Goal: Transaction & Acquisition: Book appointment/travel/reservation

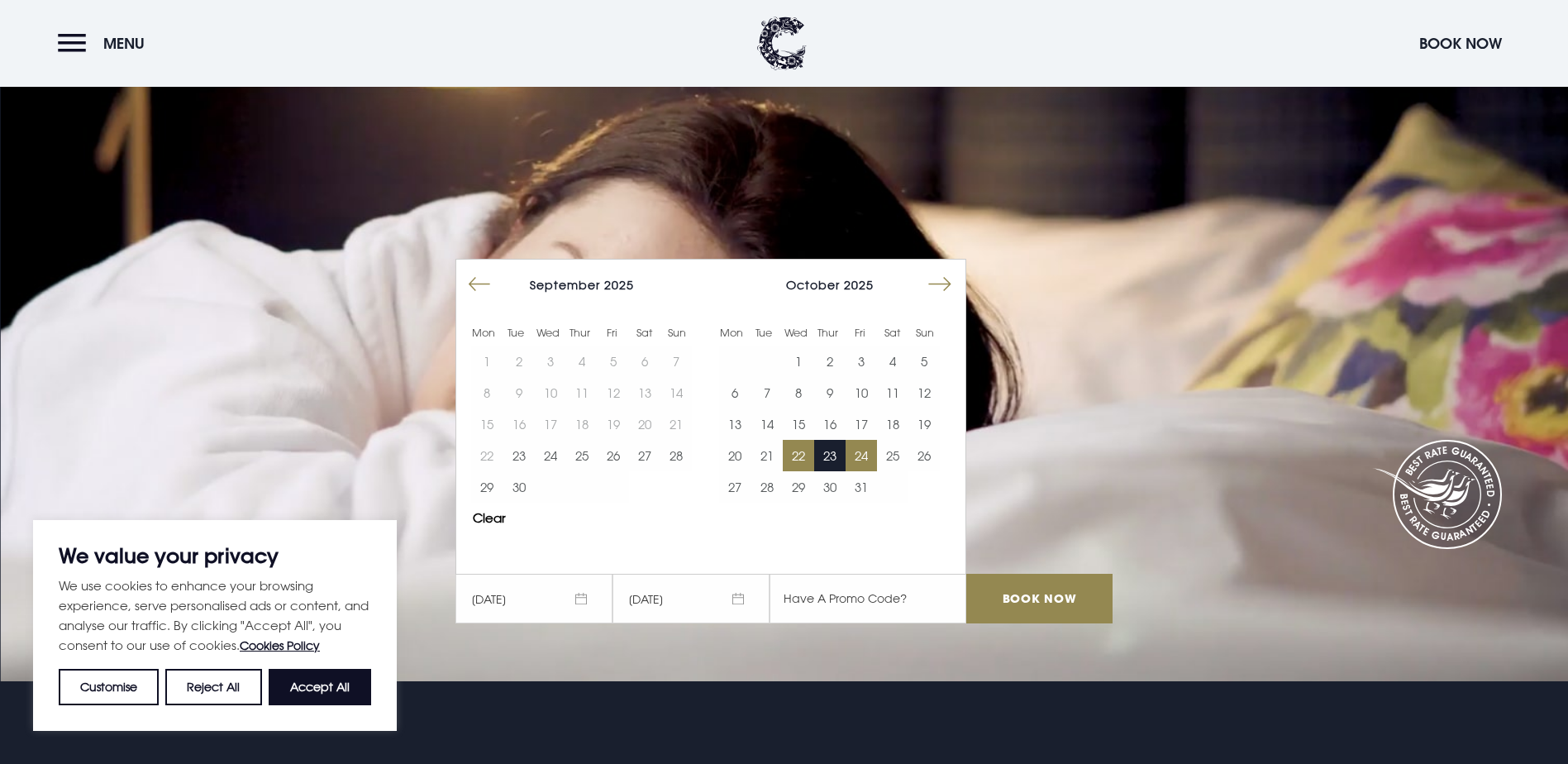
click at [944, 268] on button "Move forward to switch to the next month." at bounding box center [939, 283] width 32 height 32
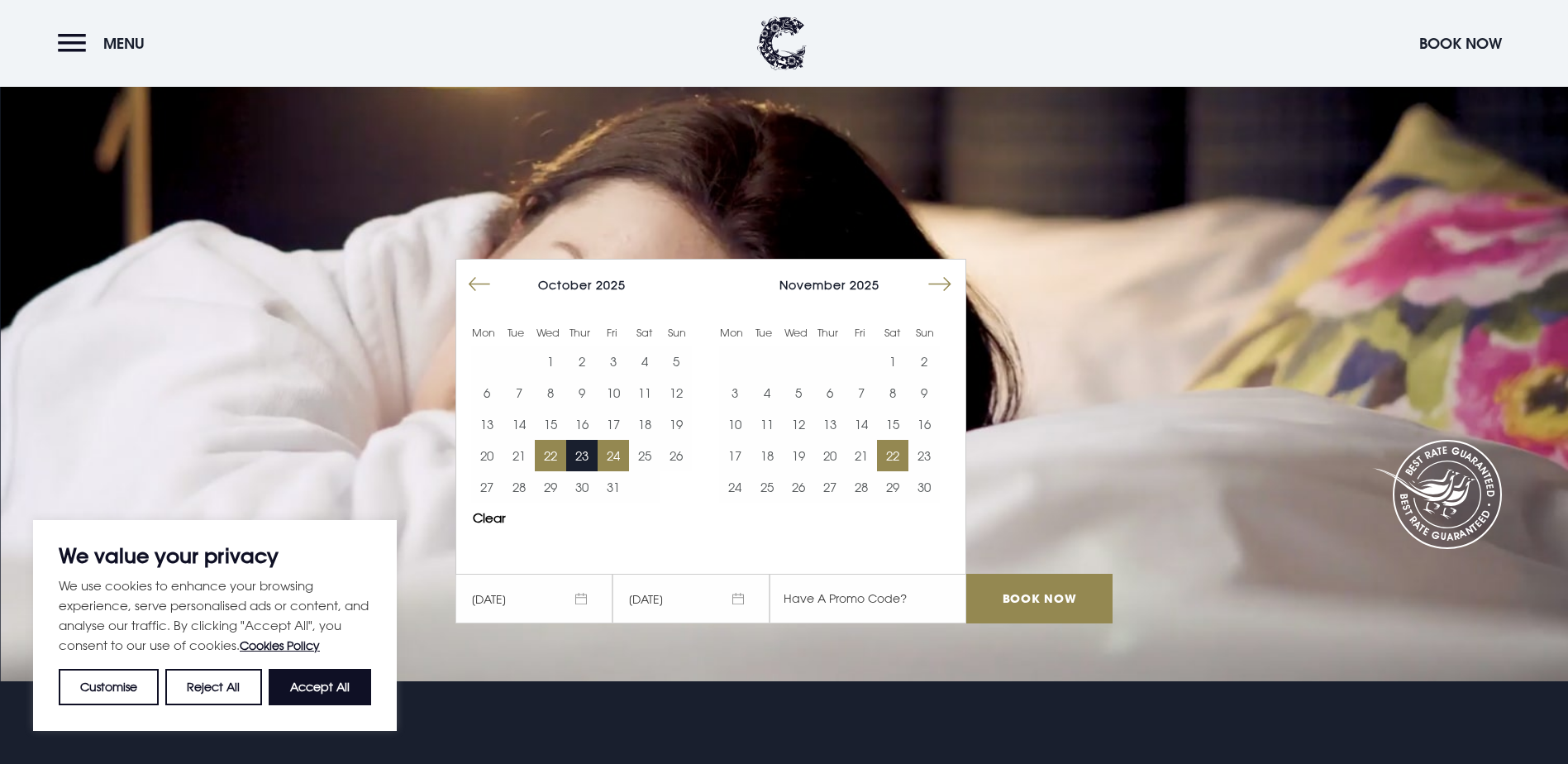
click at [894, 439] on button "22" at bounding box center [892, 455] width 32 height 32
click at [751, 471] on button "24" at bounding box center [734, 486] width 32 height 32
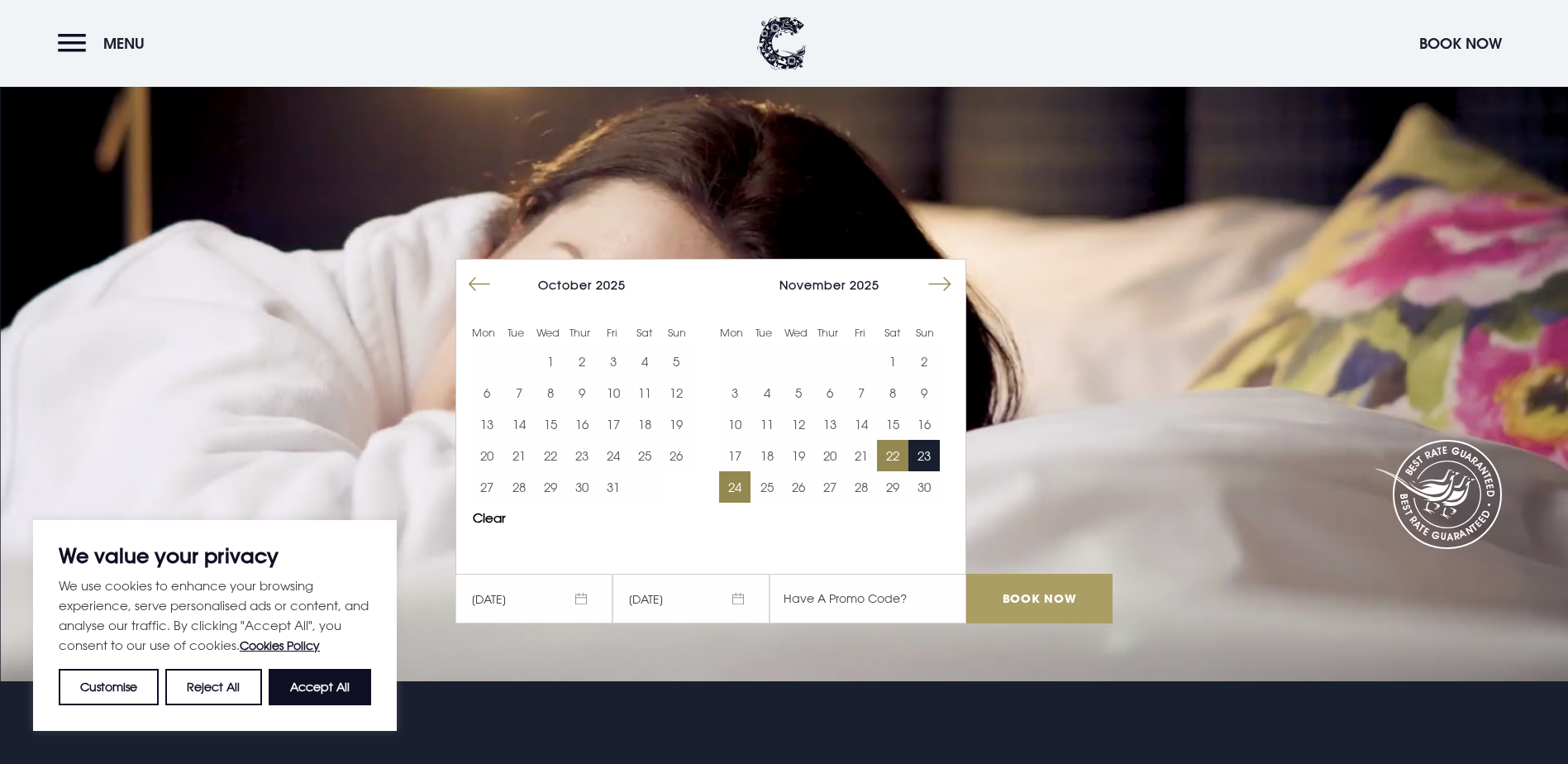
click at [1024, 574] on input "Book Now" at bounding box center [1038, 599] width 145 height 50
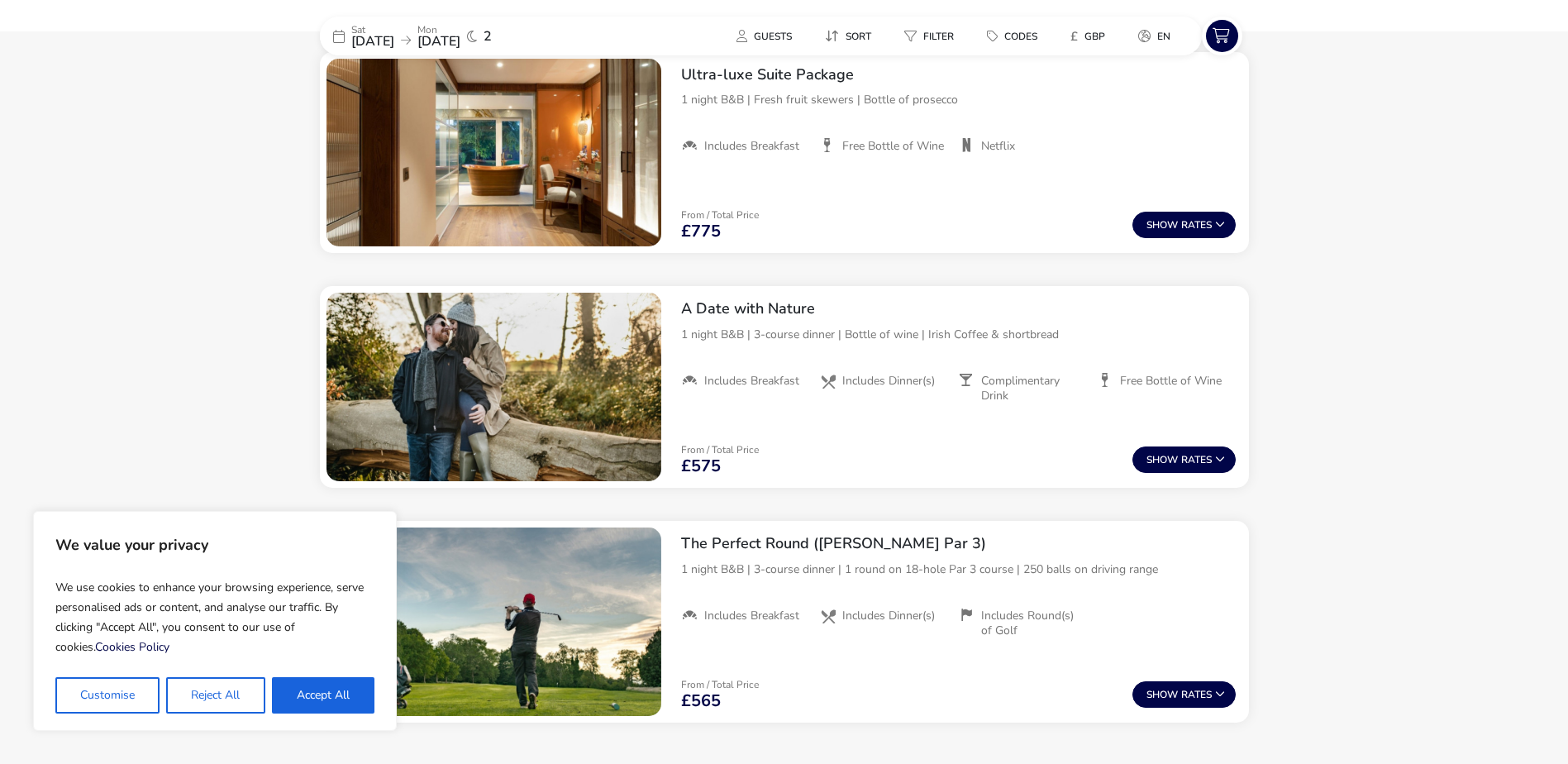
scroll to position [1712, 0]
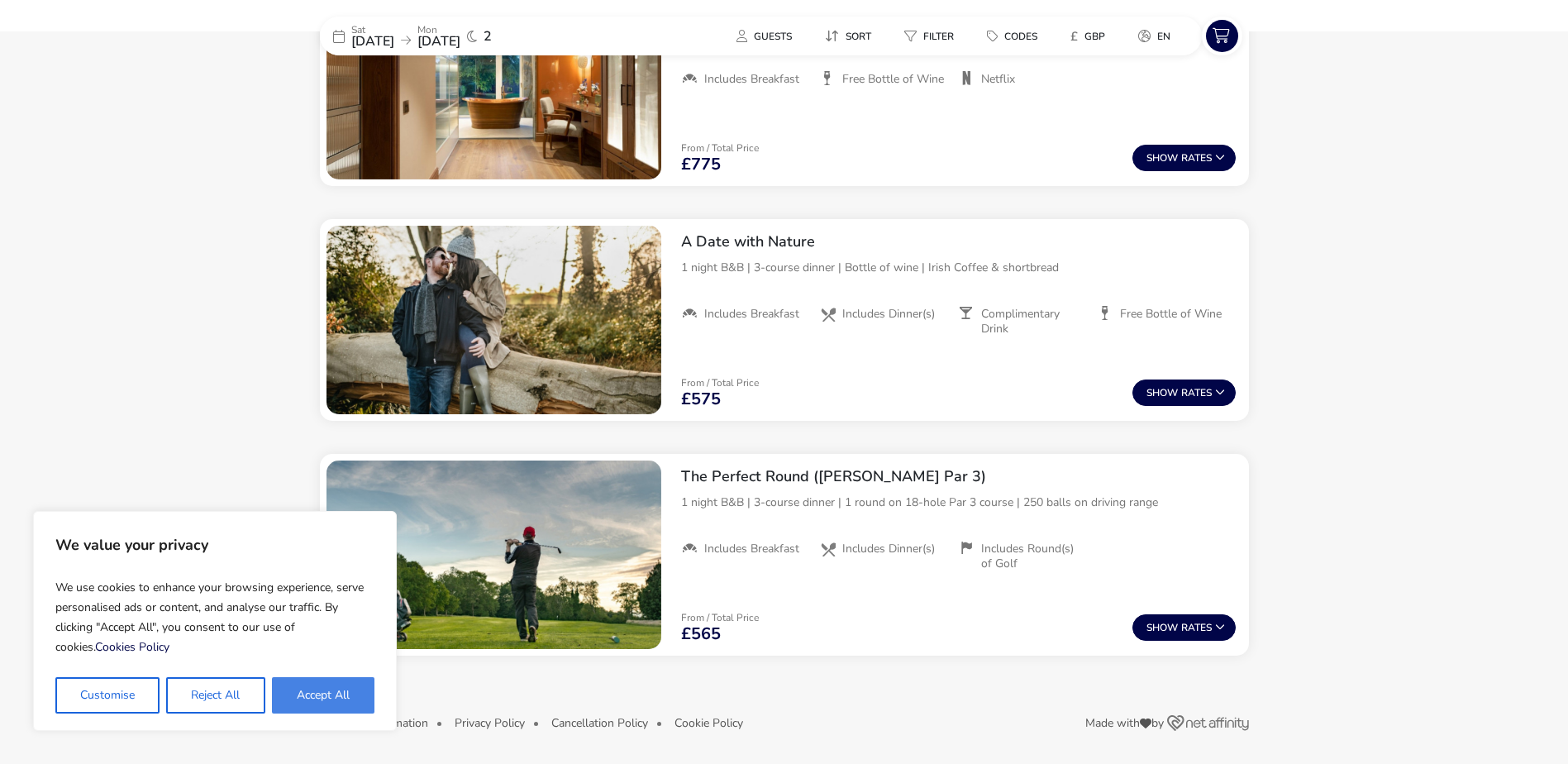
click at [335, 705] on button "Accept All" at bounding box center [323, 695] width 103 height 37
checkbox input "true"
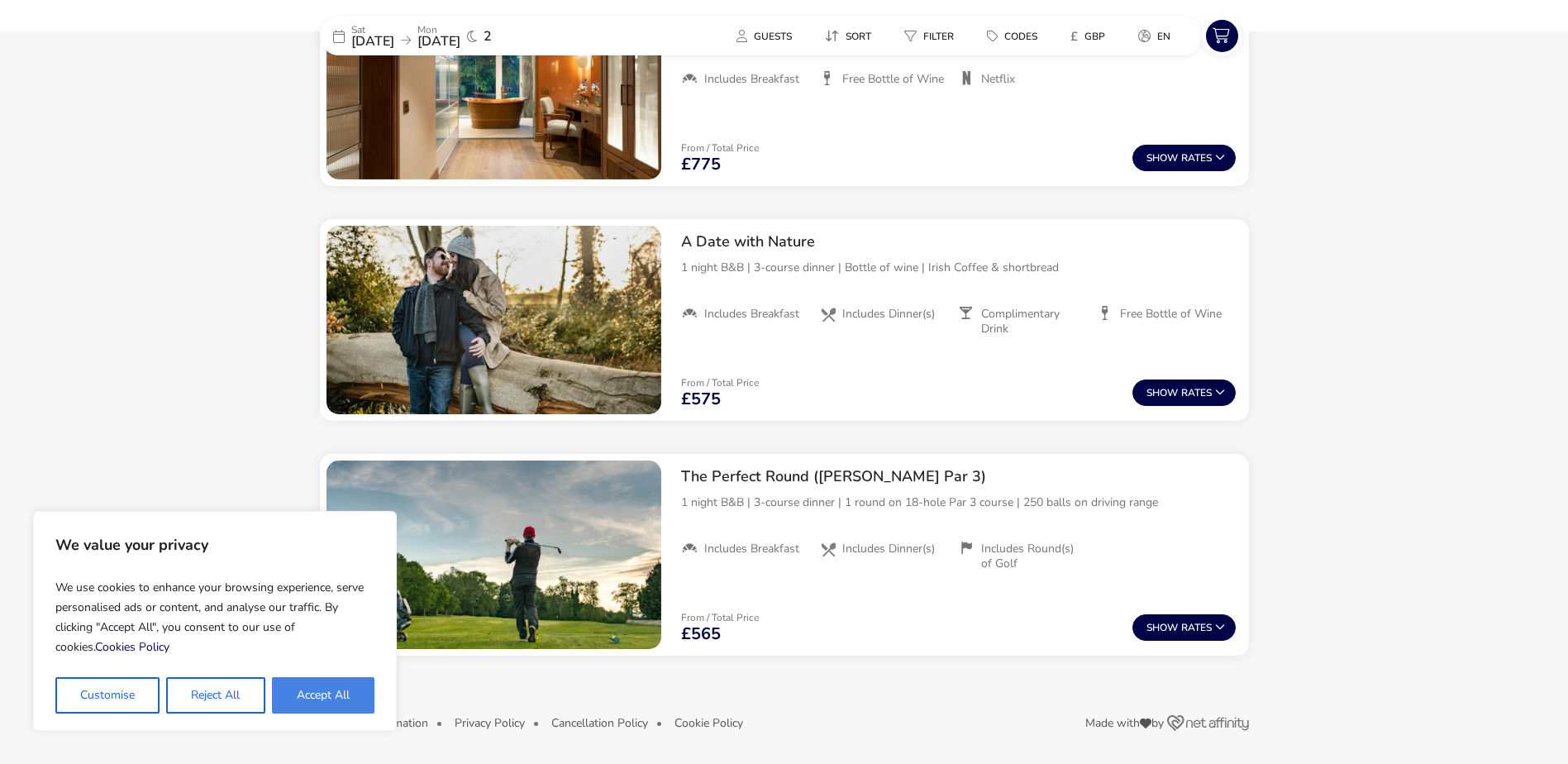
checkbox input "true"
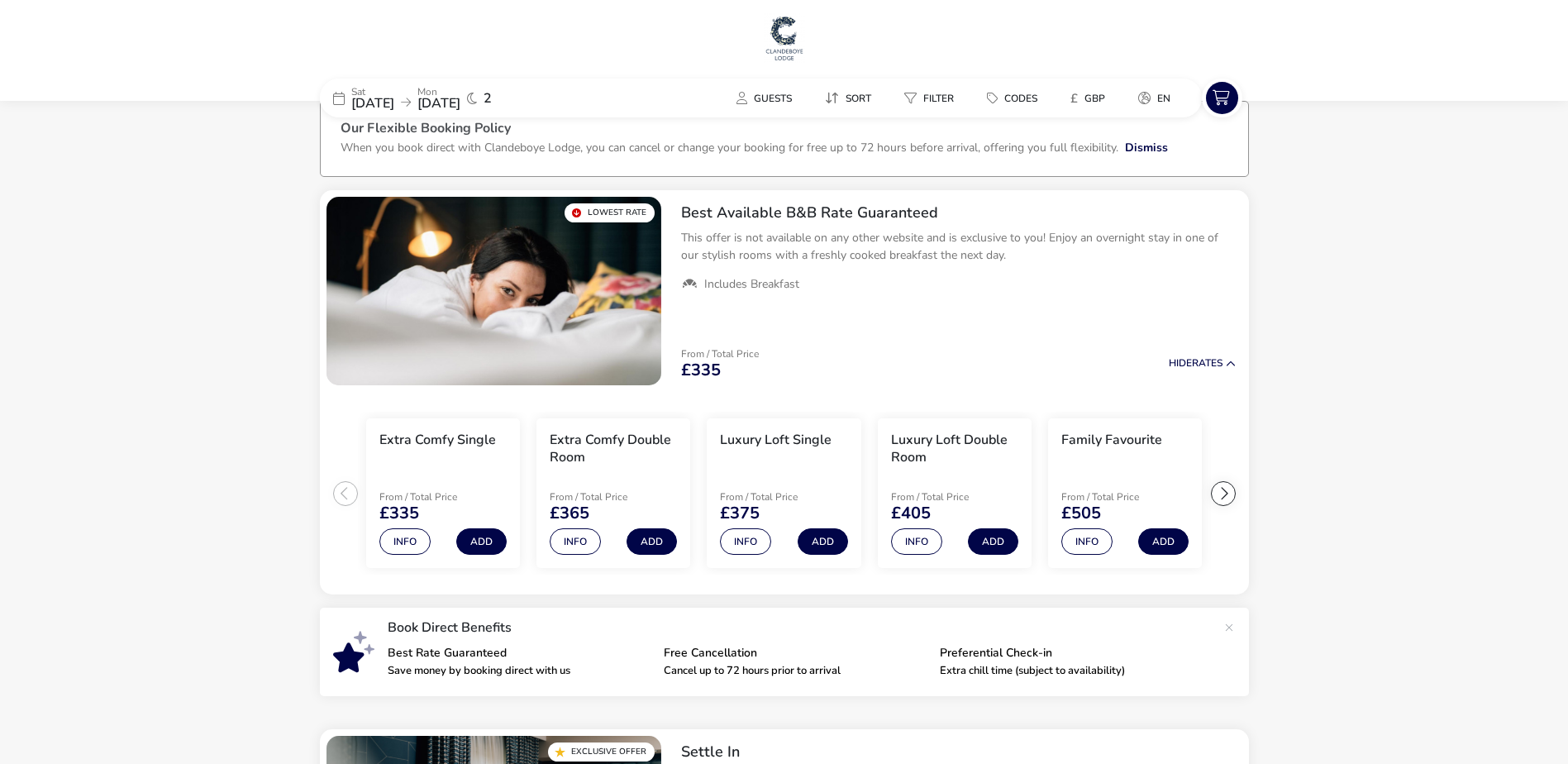
scroll to position [0, 0]
